Goal: Contribute content: Contribute content

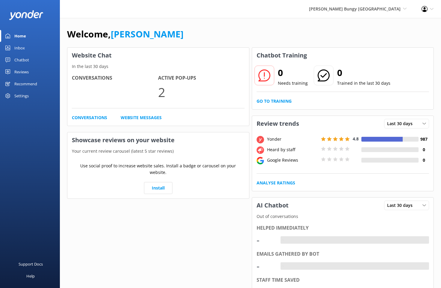
click at [23, 82] on div "Recommend" at bounding box center [25, 84] width 23 height 12
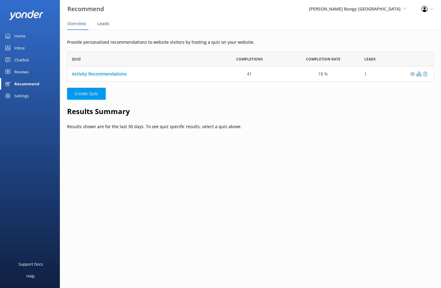
scroll to position [30, 367]
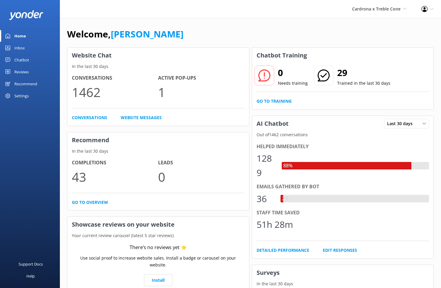
click at [36, 84] on div "Recommend" at bounding box center [25, 84] width 23 height 12
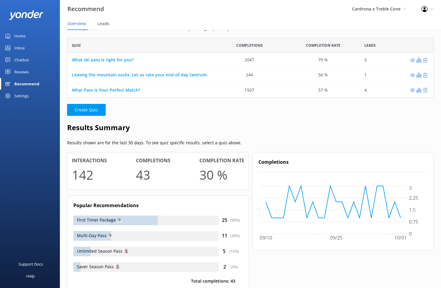
scroll to position [34, 0]
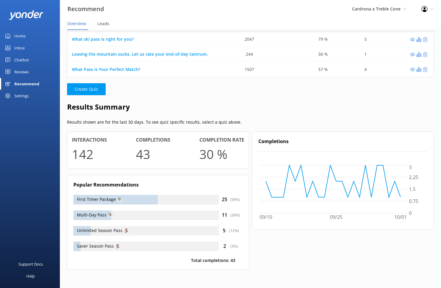
click at [236, 110] on h2 "Results Summary" at bounding box center [250, 106] width 367 height 11
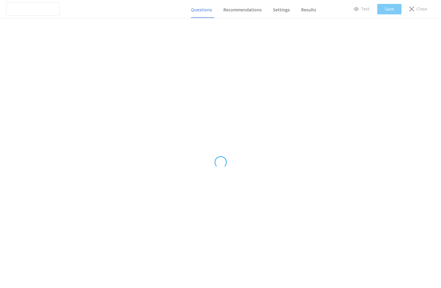
type input "Leaving the mountain sucks. Let us rate your end-of-day tantrum."
